Goal: Check status

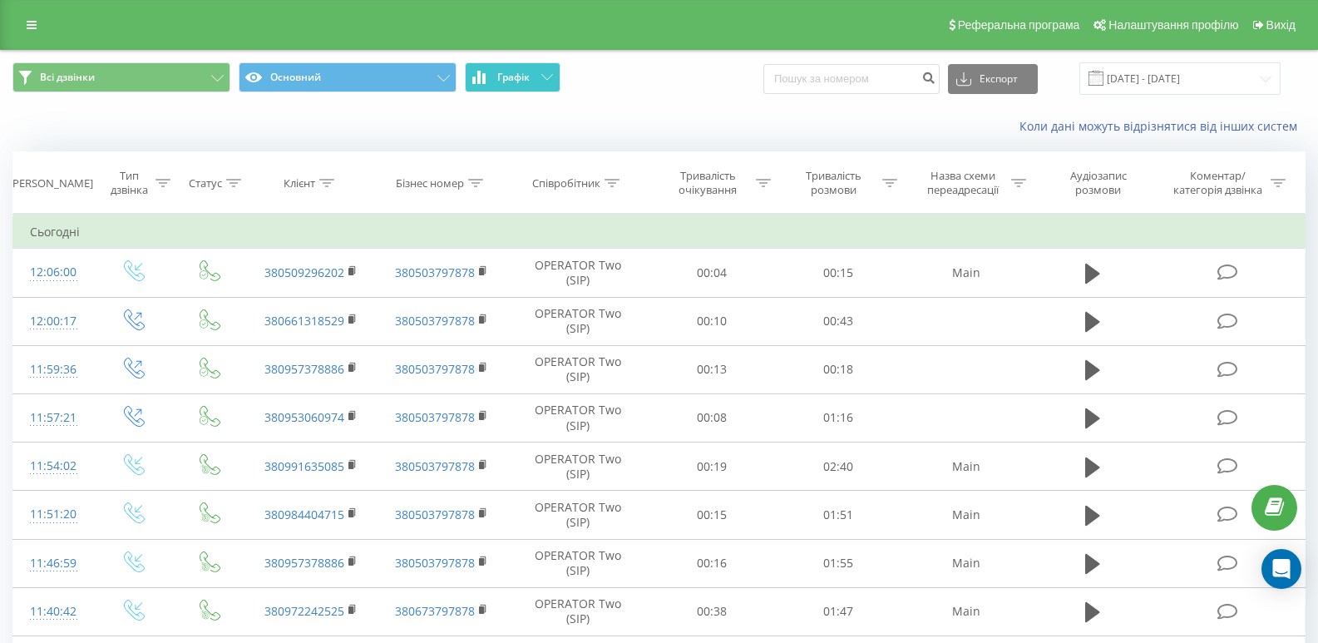
click at [544, 69] on button "Графік" at bounding box center [513, 77] width 96 height 30
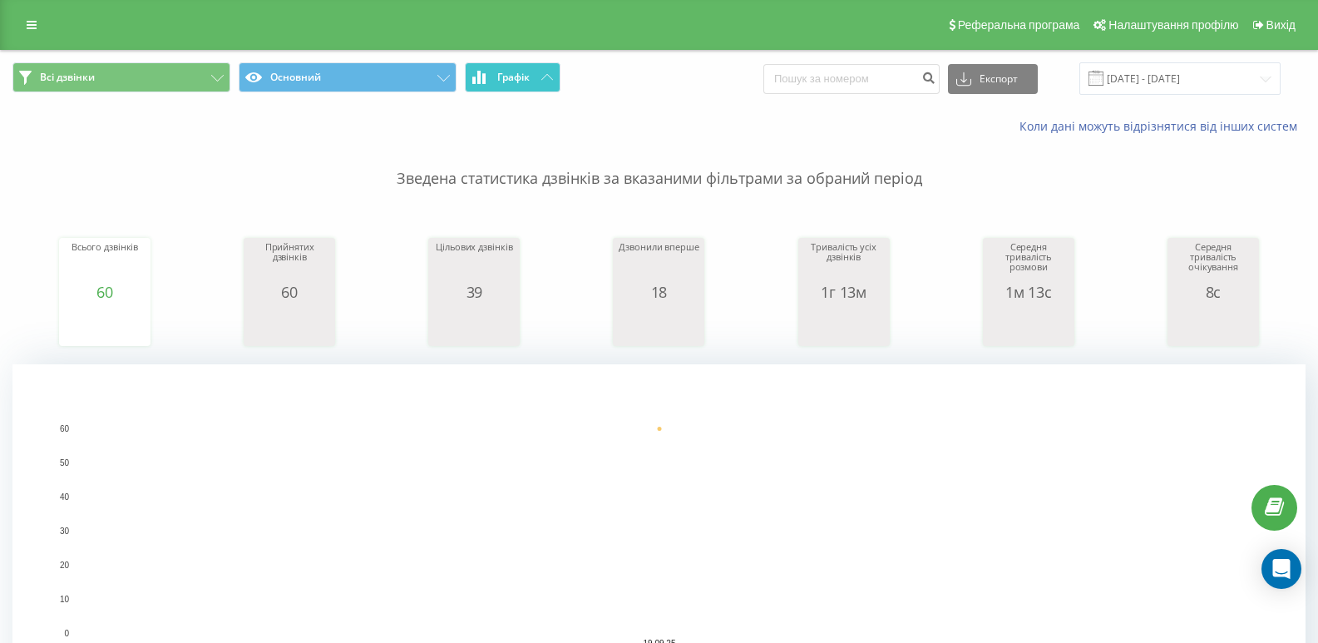
click at [517, 84] on button "Графік" at bounding box center [513, 77] width 96 height 30
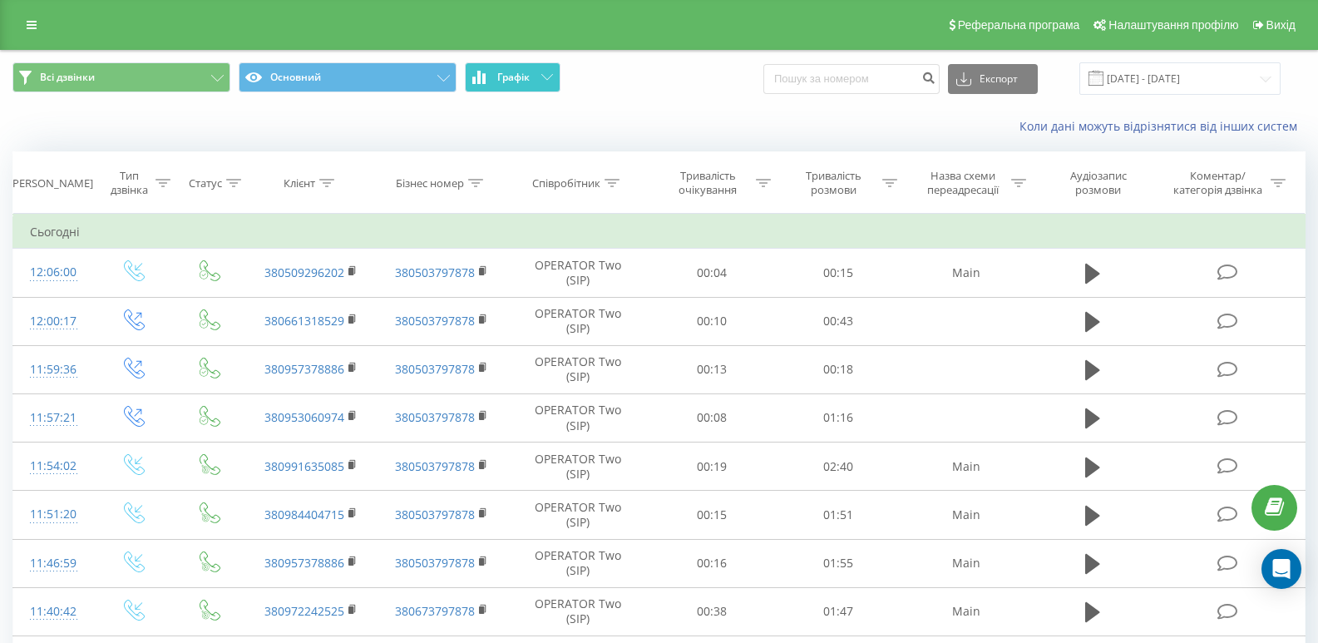
click at [526, 72] on span "Графік" at bounding box center [513, 78] width 32 height 12
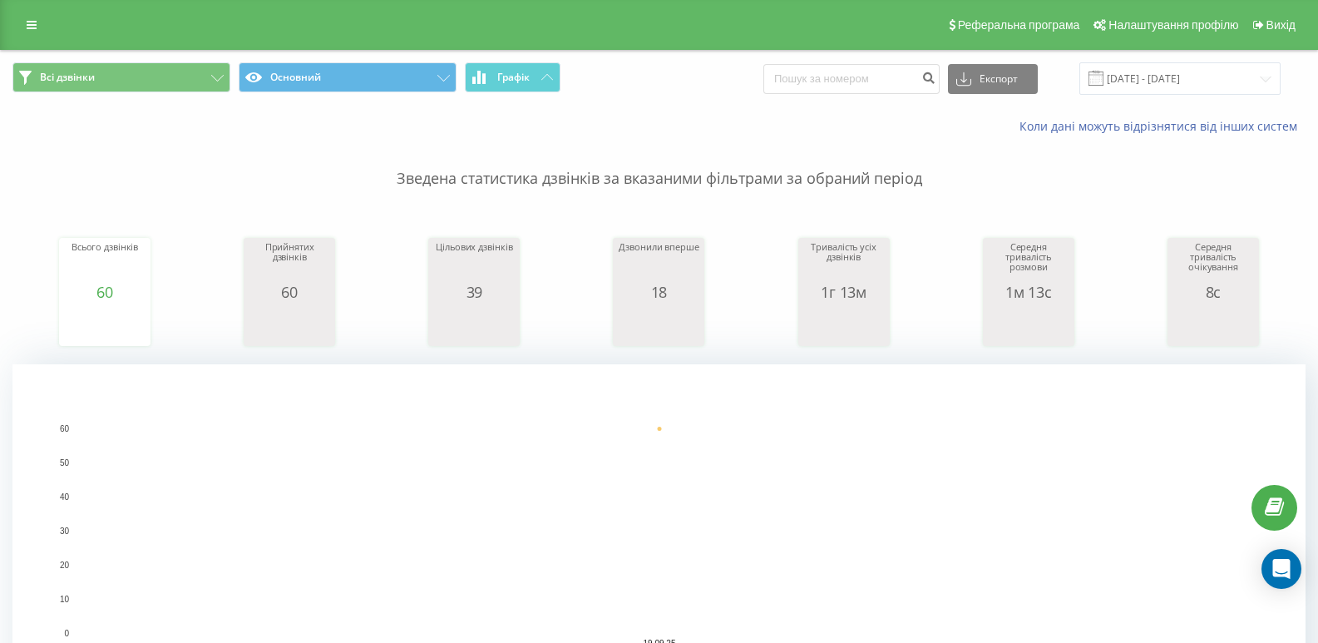
click at [219, 172] on p "Зведена статистика дзвінків за вказаними фільтрами за обраний період" at bounding box center [658, 162] width 1293 height 55
click at [510, 80] on span "Графік" at bounding box center [513, 78] width 32 height 12
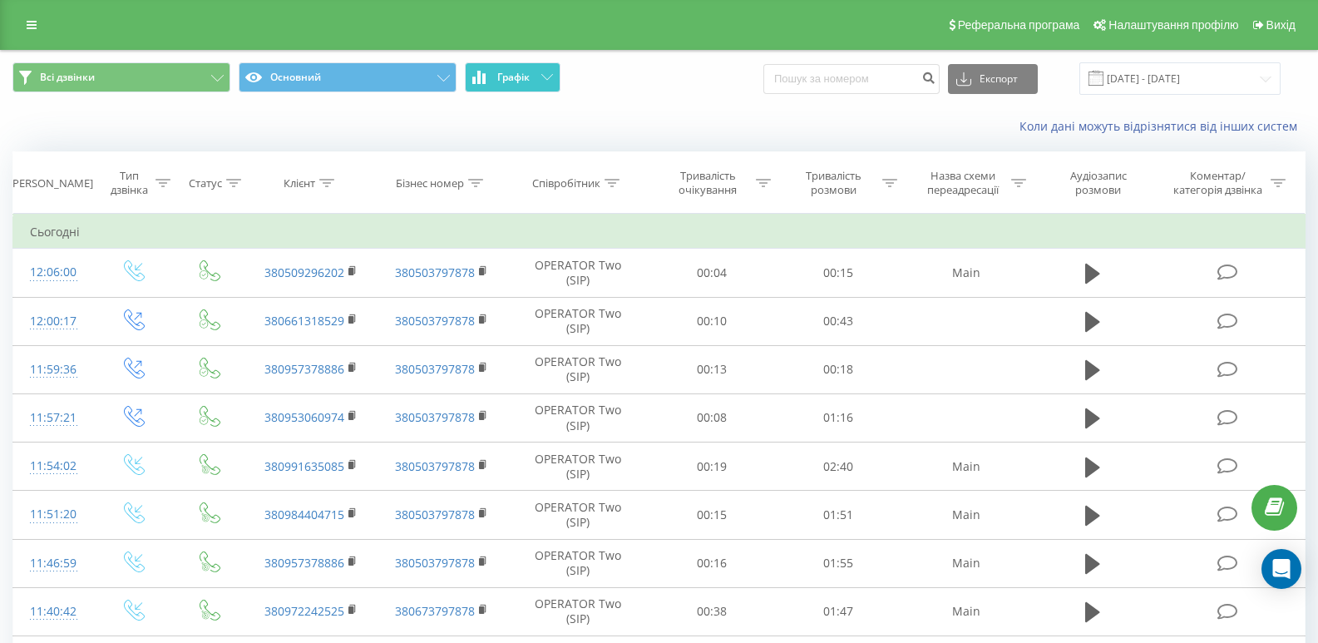
click at [484, 68] on button "Графік" at bounding box center [513, 77] width 96 height 30
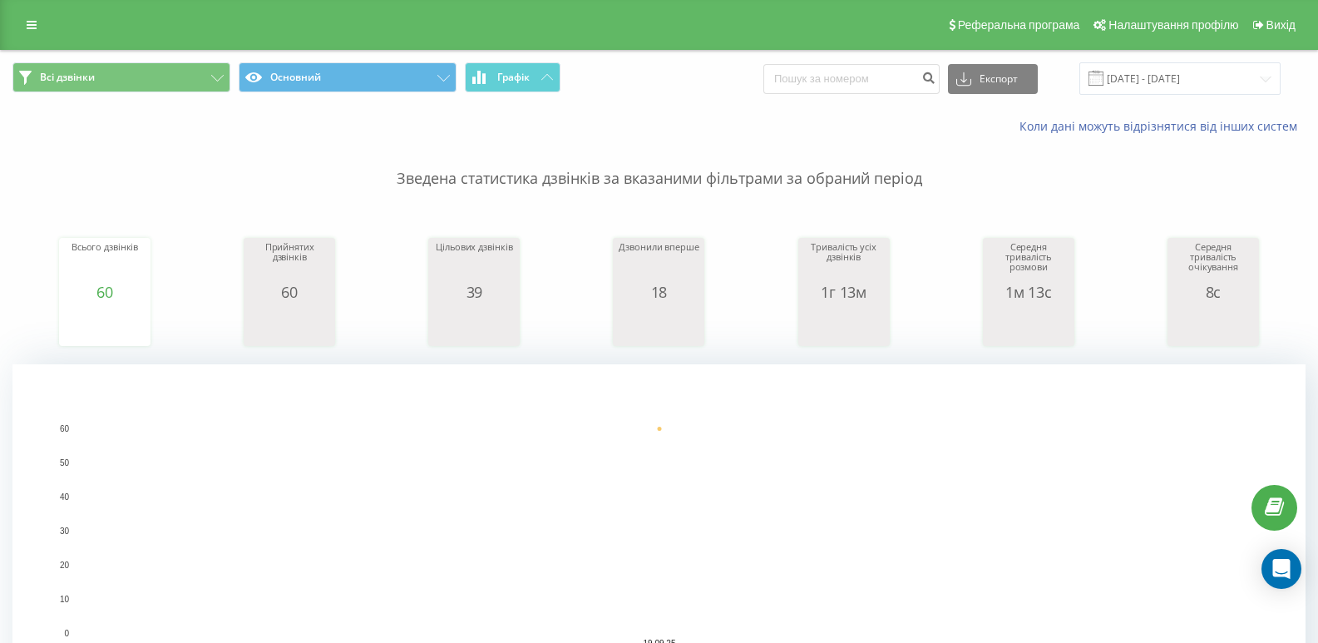
click at [202, 142] on p "Зведена статистика дзвінків за вказаними фільтрами за обраний період" at bounding box center [658, 162] width 1293 height 55
click at [504, 81] on span "Графік" at bounding box center [513, 78] width 32 height 12
